Goal: Information Seeking & Learning: Learn about a topic

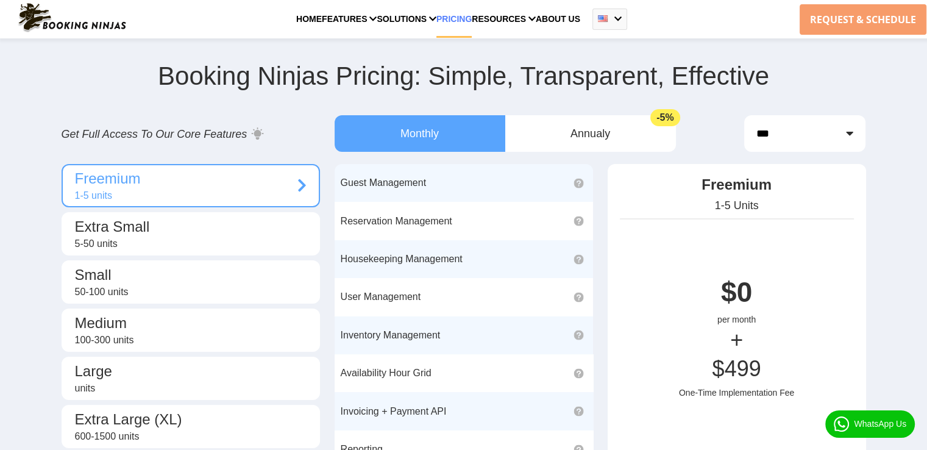
click at [456, 15] on link "PRICING" at bounding box center [454, 26] width 35 height 24
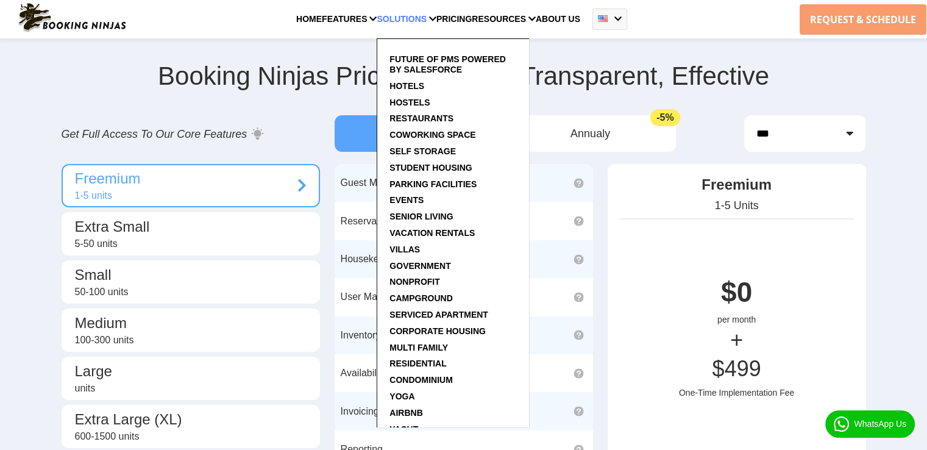
click at [432, 19] on div "Future of PMS Powered by Salesforce HOTELS HOSTELS RESTAURANTS COWORKING SPACE …" at bounding box center [453, 220] width 152 height 413
click at [399, 87] on link "HOTELS" at bounding box center [407, 87] width 35 height 12
